Goal: Task Accomplishment & Management: Manage account settings

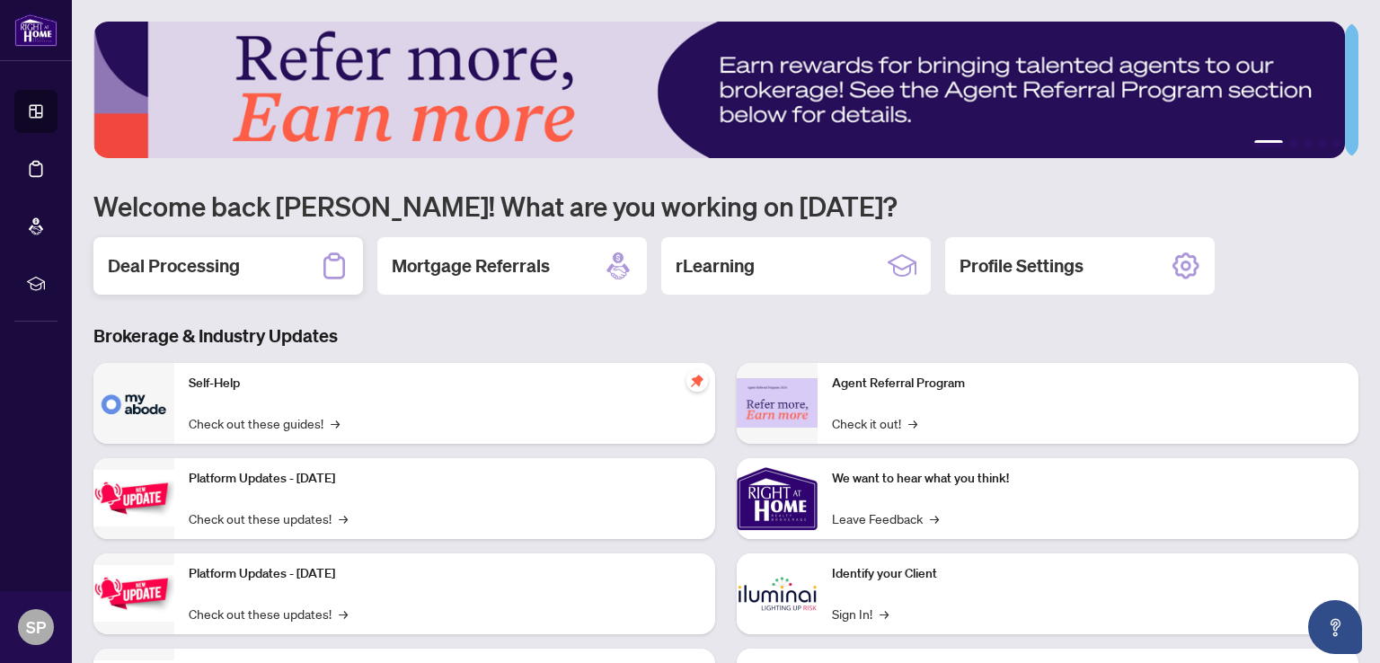
click at [206, 261] on h2 "Deal Processing" at bounding box center [174, 265] width 132 height 25
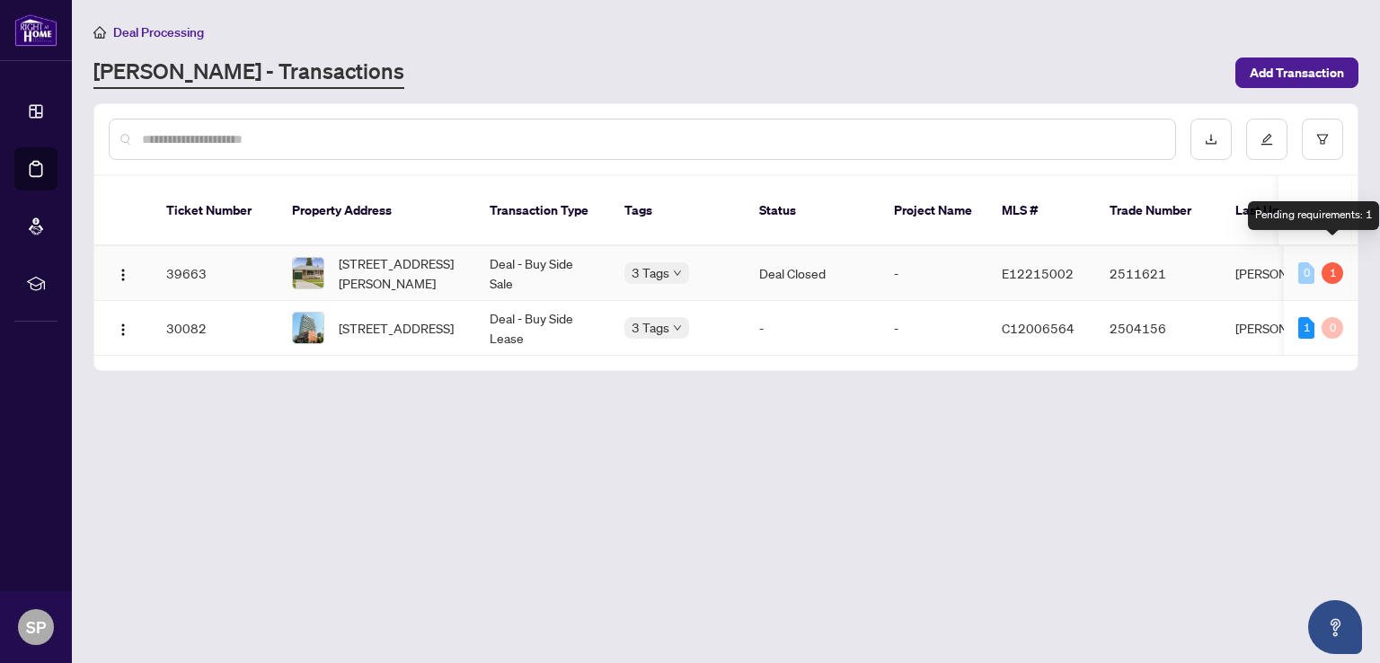
click at [1333, 262] on div "1" at bounding box center [1333, 273] width 22 height 22
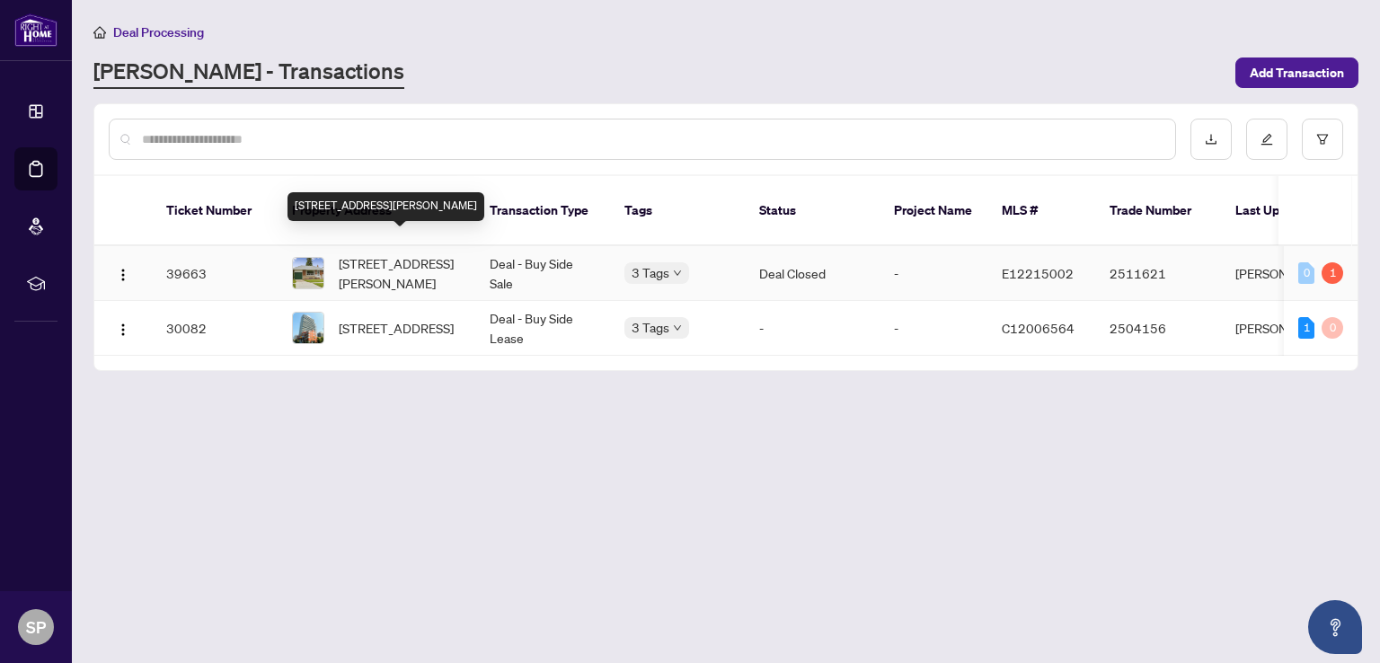
click at [373, 253] on span "[STREET_ADDRESS][PERSON_NAME]" at bounding box center [400, 273] width 122 height 40
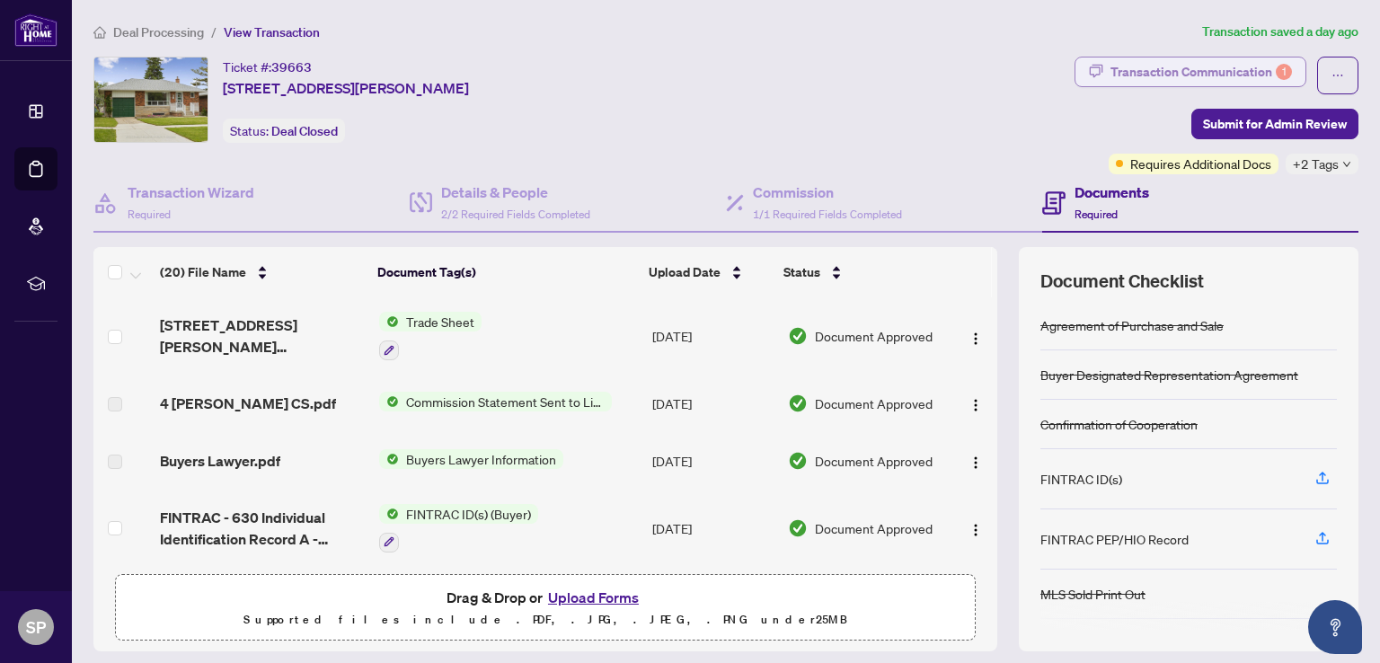
click at [1211, 71] on div "Transaction Communication 1" at bounding box center [1202, 72] width 182 height 29
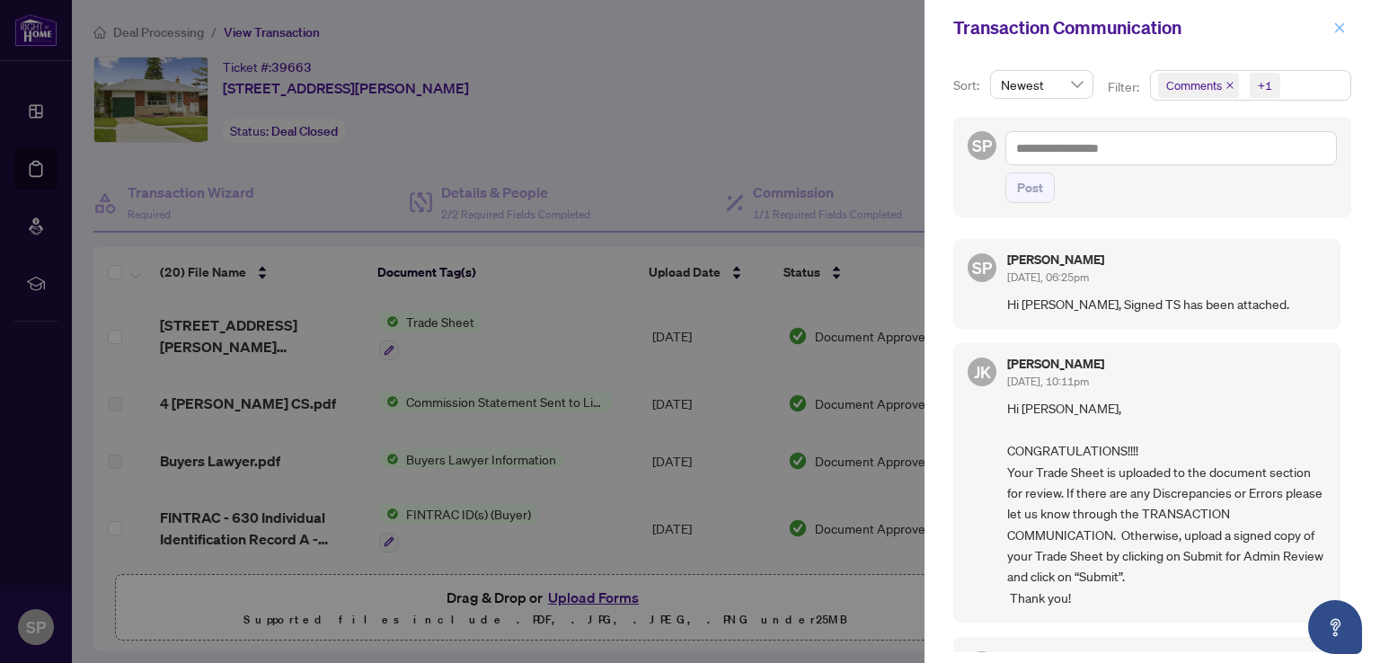
click at [1343, 26] on icon "close" at bounding box center [1339, 28] width 13 height 13
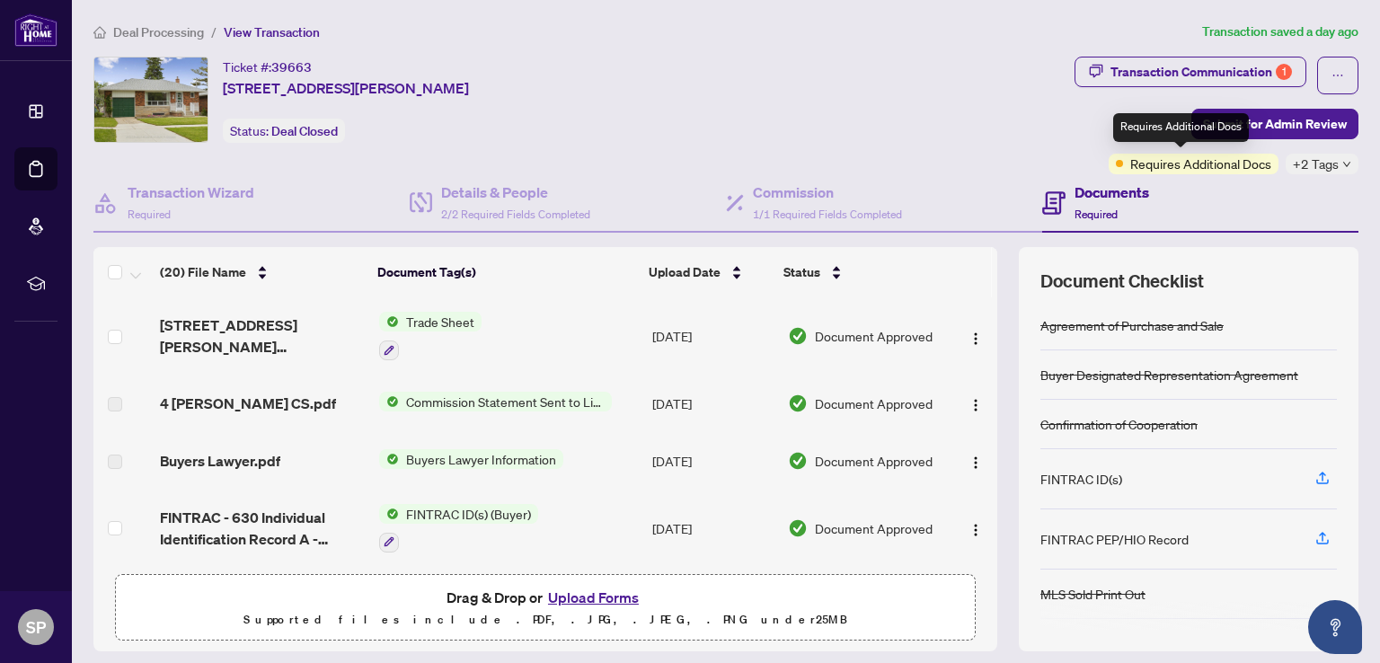
click at [1143, 159] on span "Requires Additional Docs" at bounding box center [1200, 164] width 141 height 20
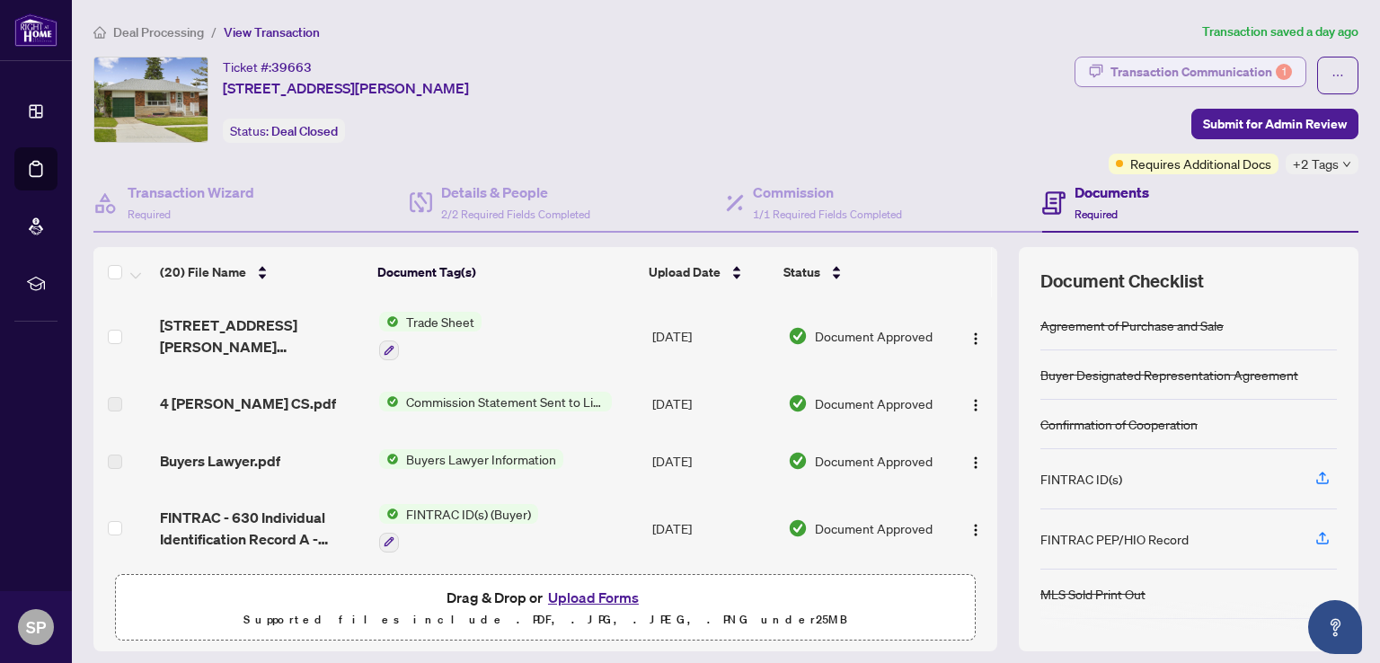
click at [1138, 72] on div "Transaction Communication 1" at bounding box center [1202, 72] width 182 height 29
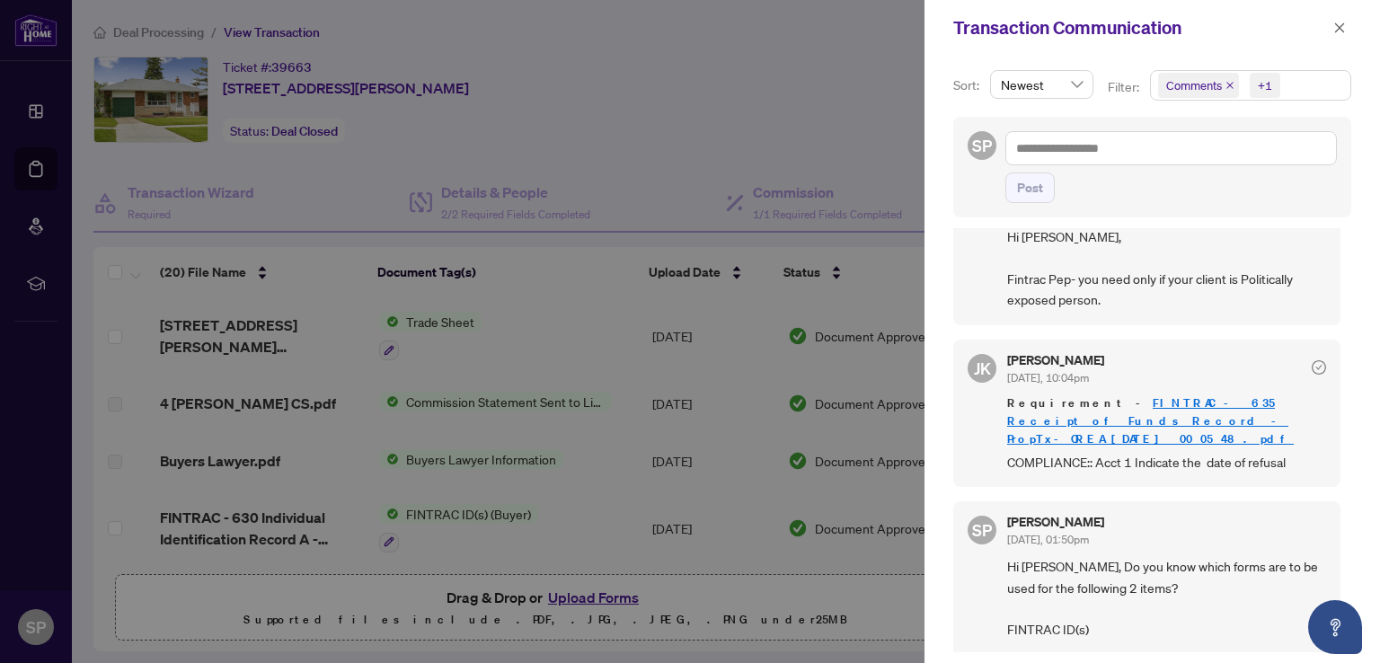
scroll to position [643, 0]
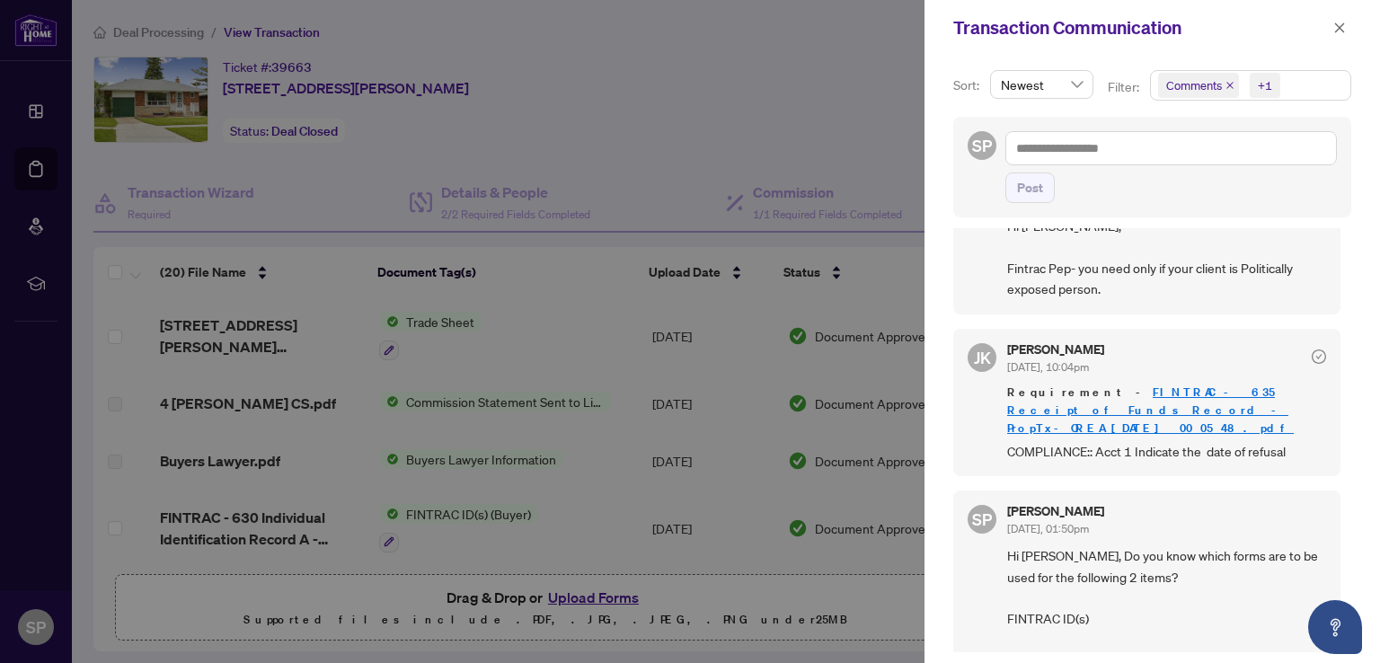
click at [1139, 386] on link "FINTRAC - 635 Receipt of Funds Record - PropTx-OREA_[DATE] 00_05_48.pdf" at bounding box center [1150, 410] width 287 height 51
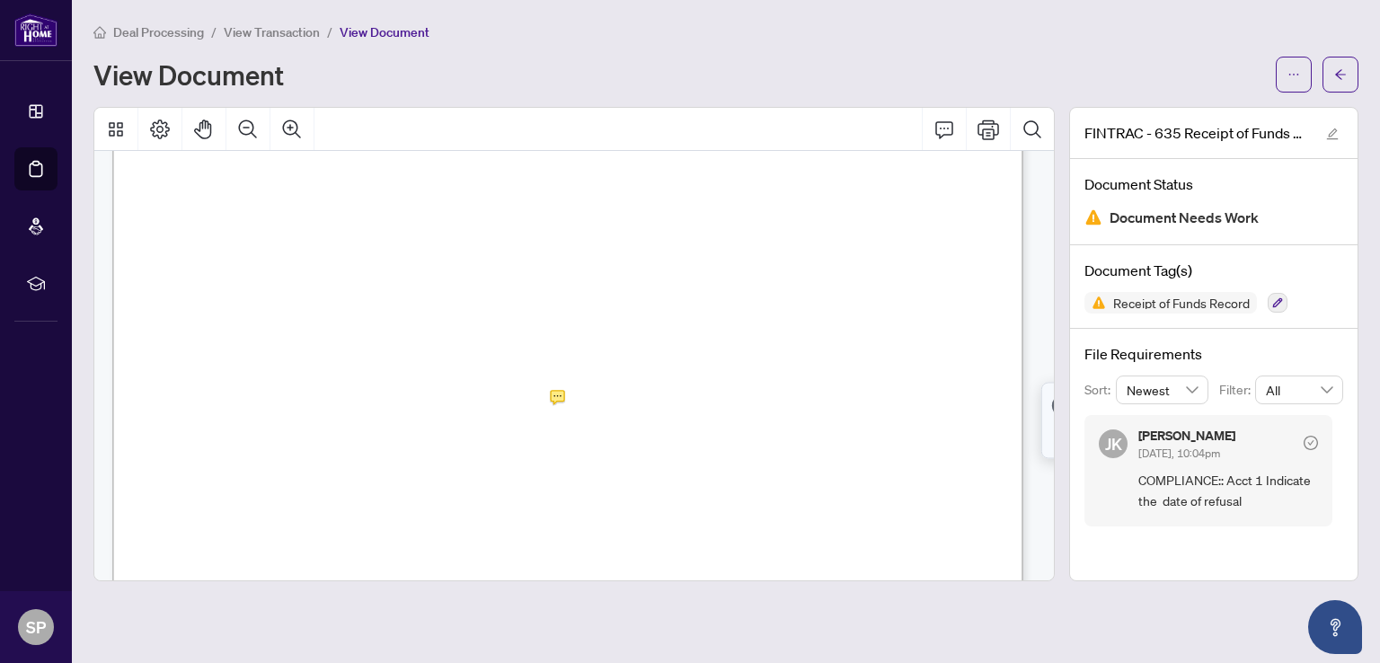
scroll to position [1318, 0]
